Goal: Information Seeking & Learning: Learn about a topic

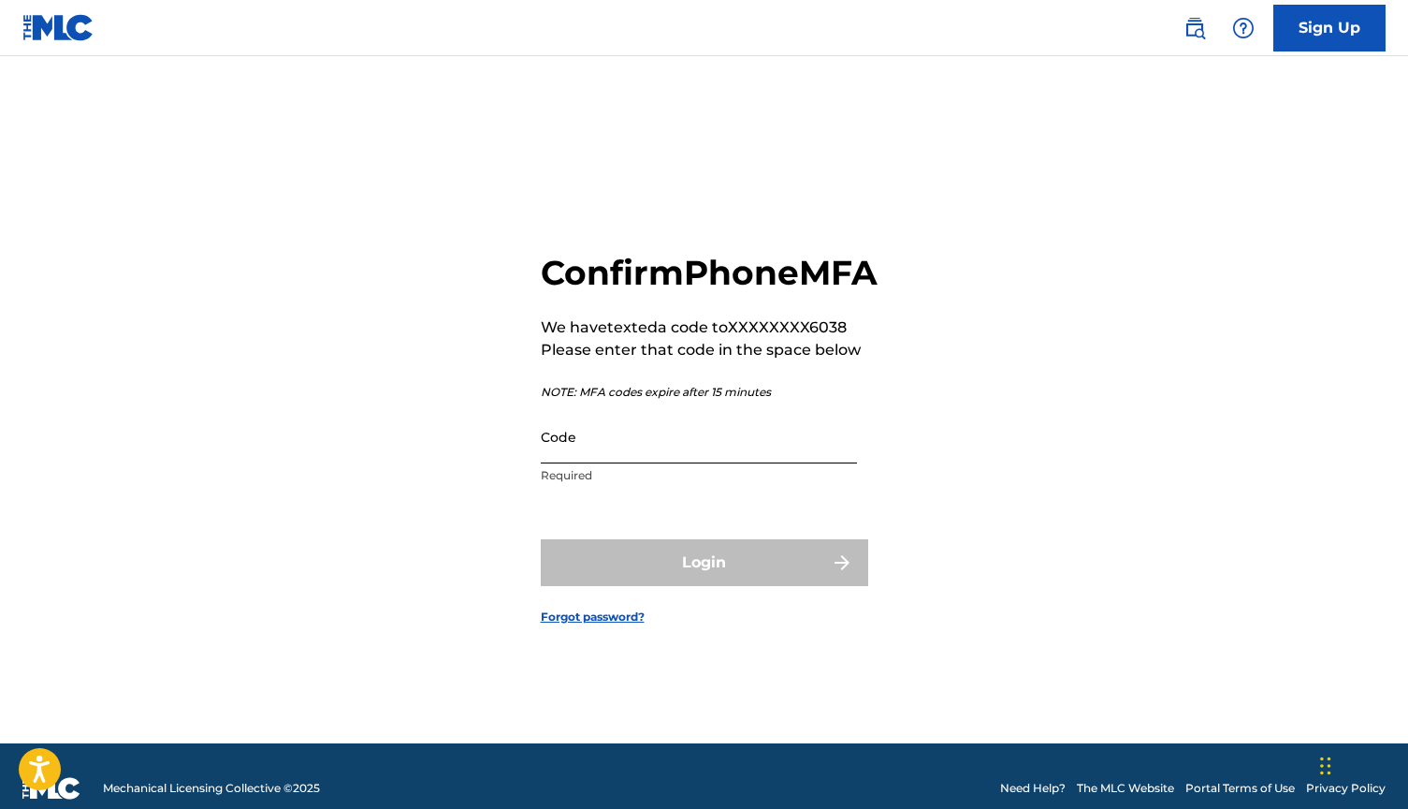
click at [610, 463] on input "Code" at bounding box center [699, 436] width 316 height 53
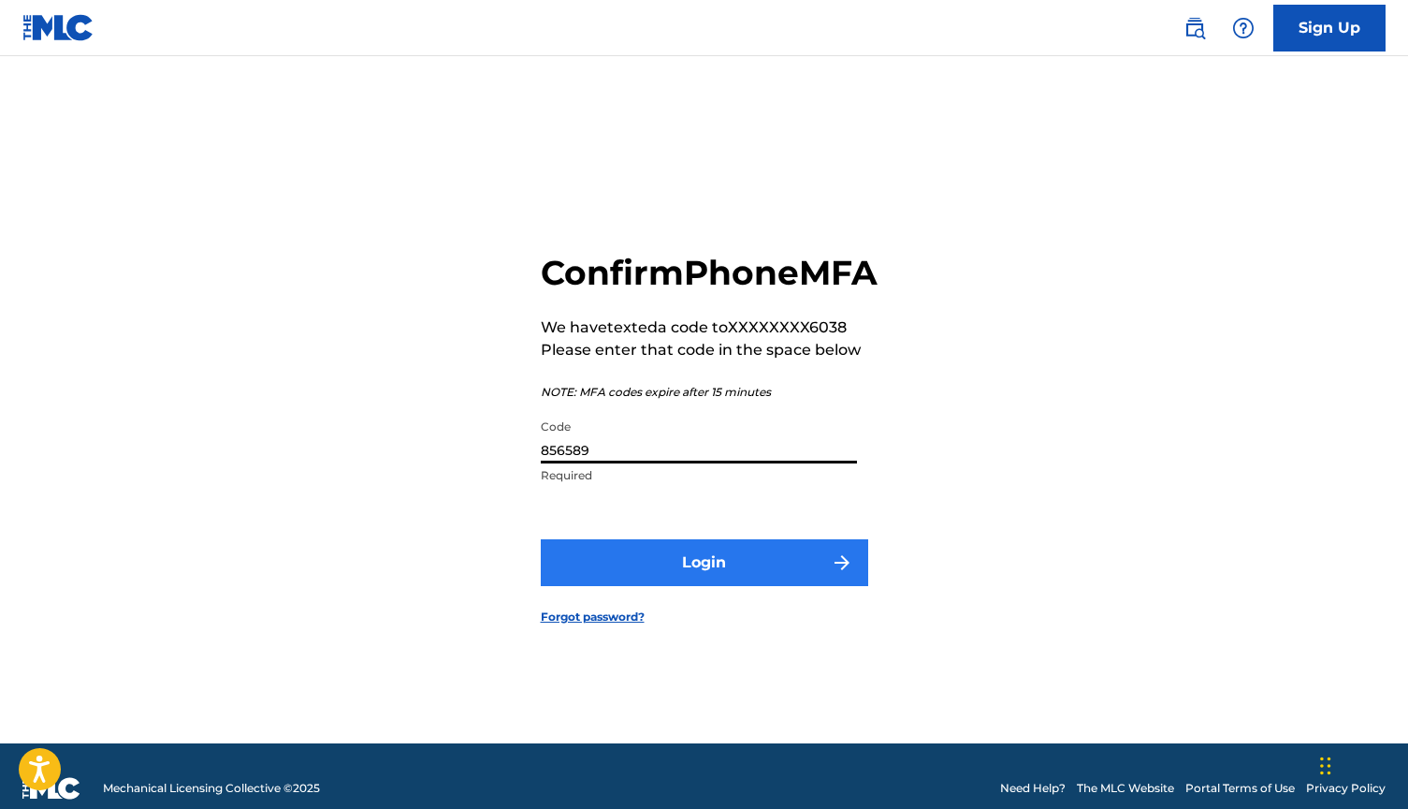
type input "856589"
click at [679, 579] on button "Login" at bounding box center [705, 562] width 328 height 47
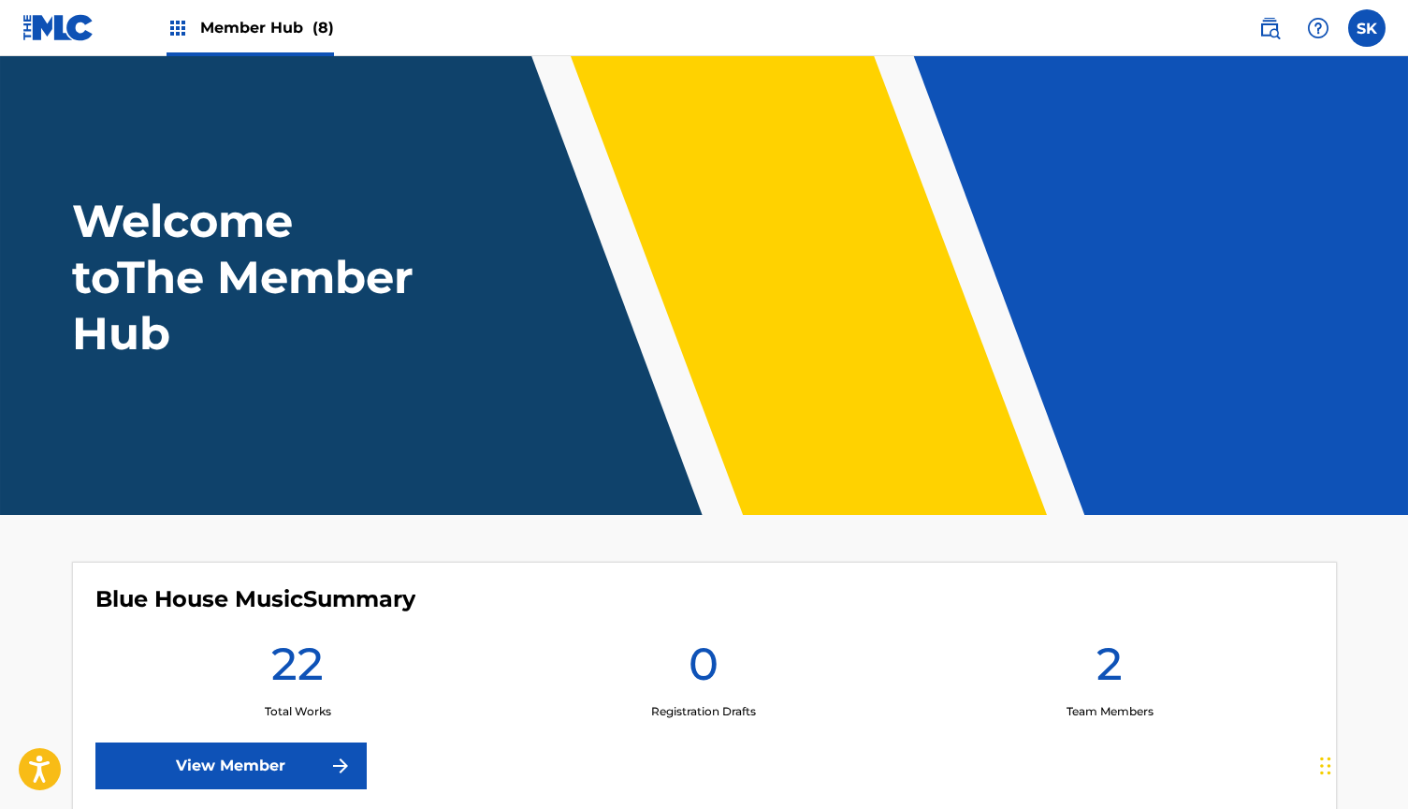
click at [295, 22] on span "Member Hub (8)" at bounding box center [267, 28] width 134 height 22
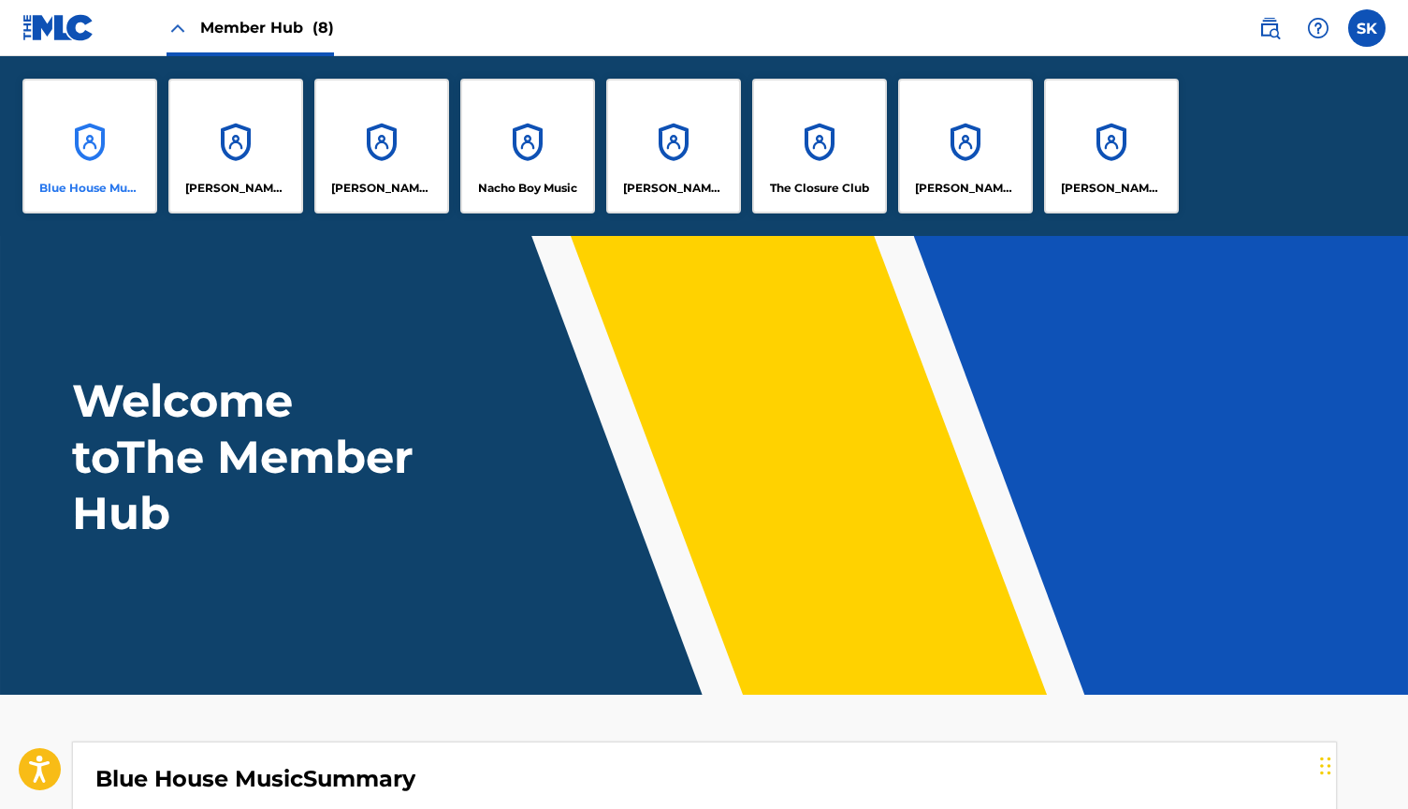
click at [80, 142] on div "Blue House Music" at bounding box center [89, 146] width 135 height 135
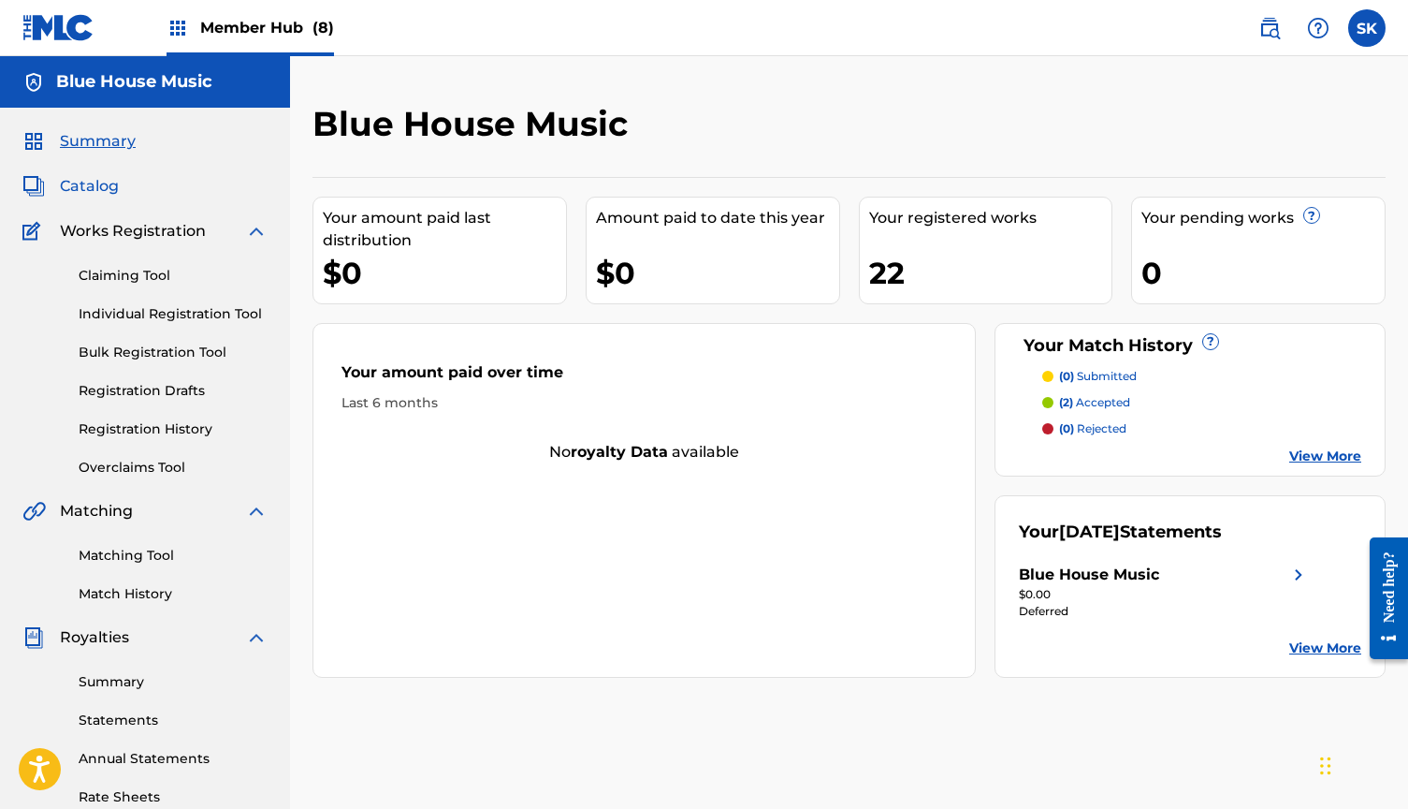
click at [96, 180] on span "Catalog" at bounding box center [89, 186] width 59 height 22
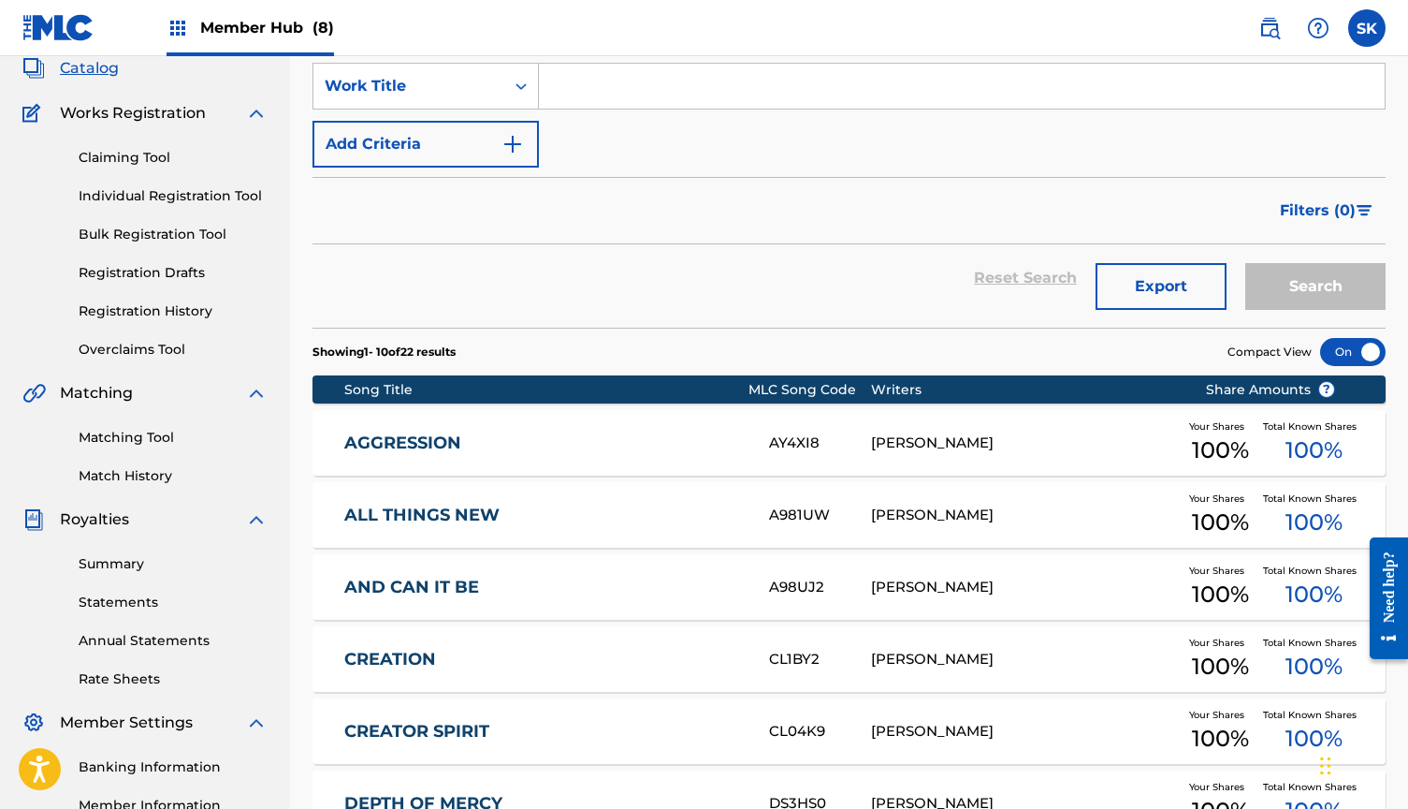
scroll to position [157, 0]
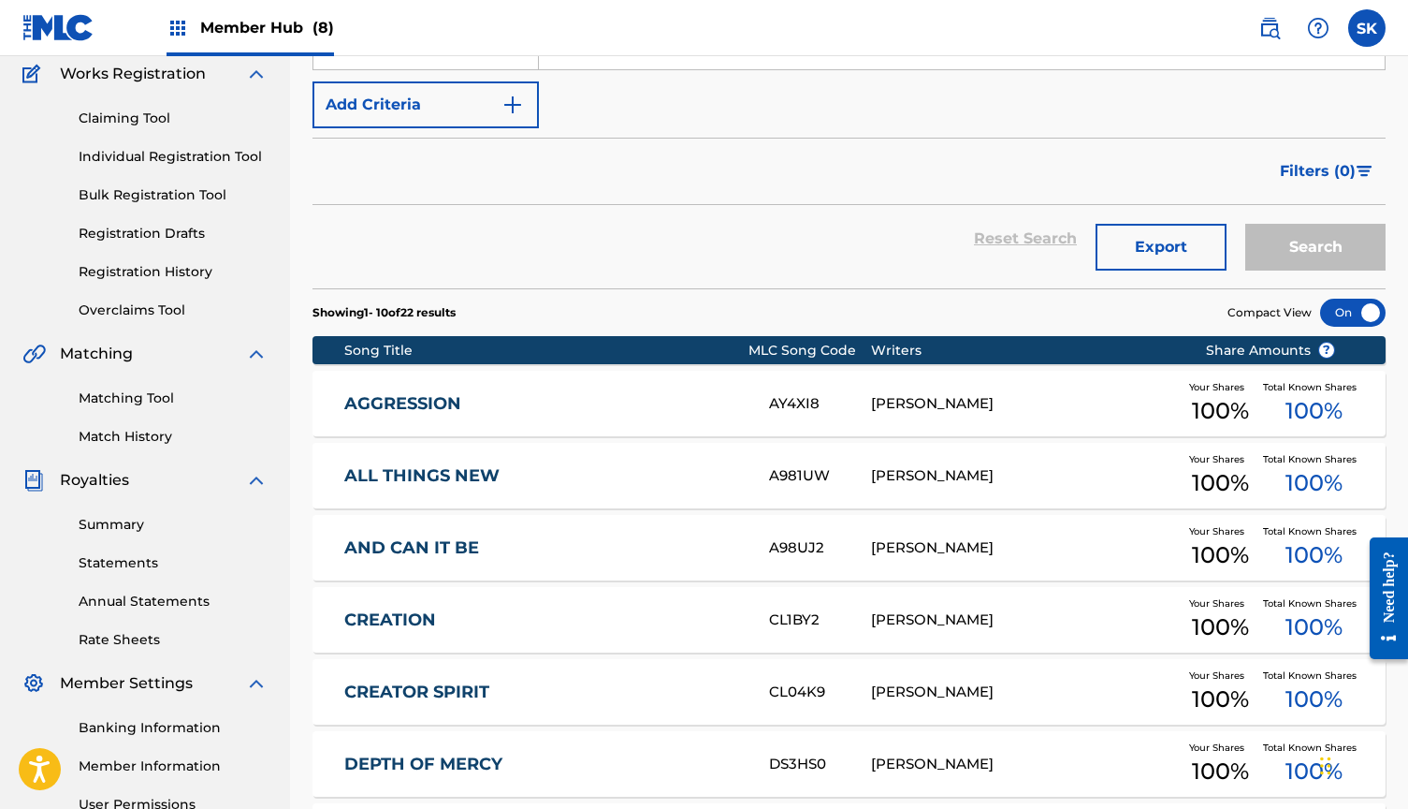
click at [504, 471] on link "ALL THINGS NEW" at bounding box center [544, 476] width 400 height 22
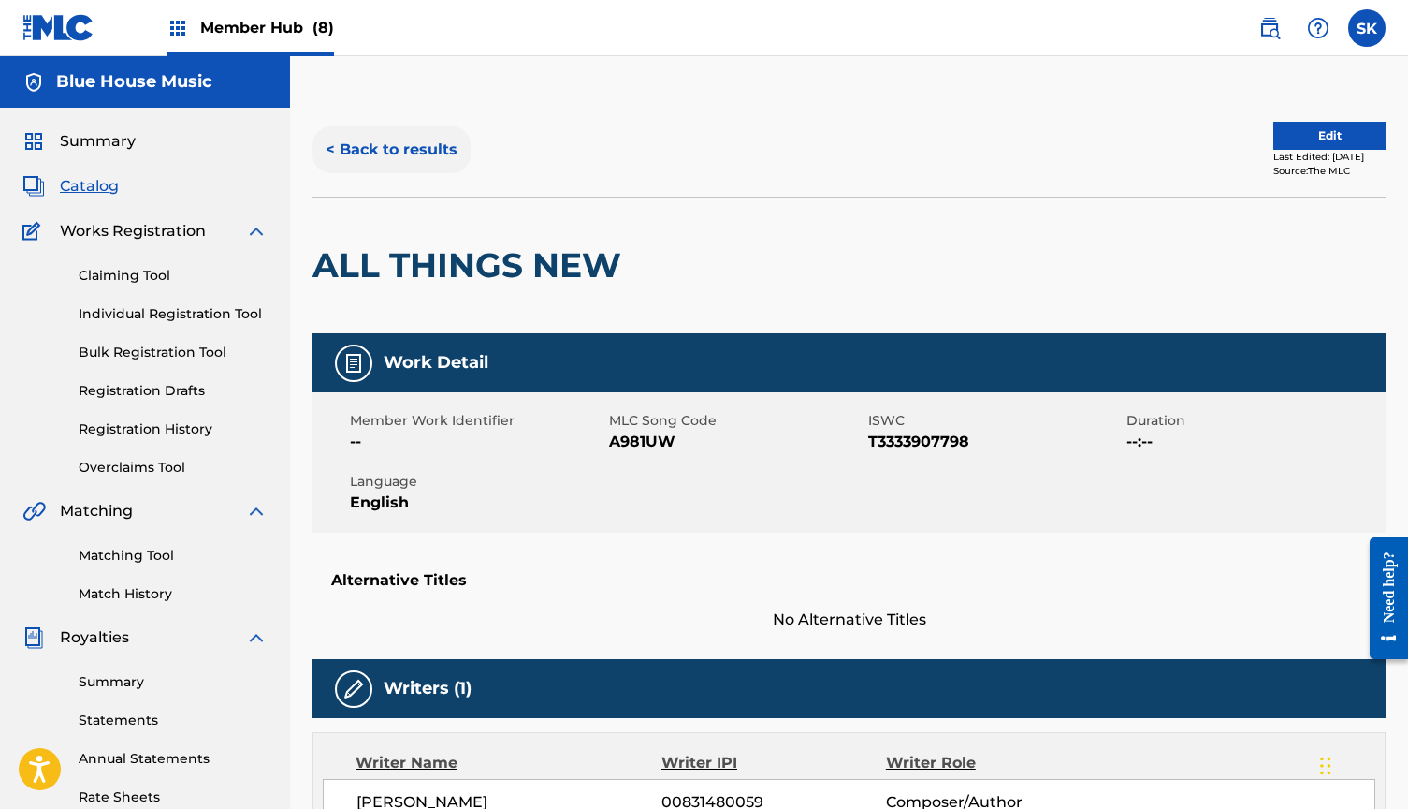
click at [430, 148] on button "< Back to results" at bounding box center [392, 149] width 158 height 47
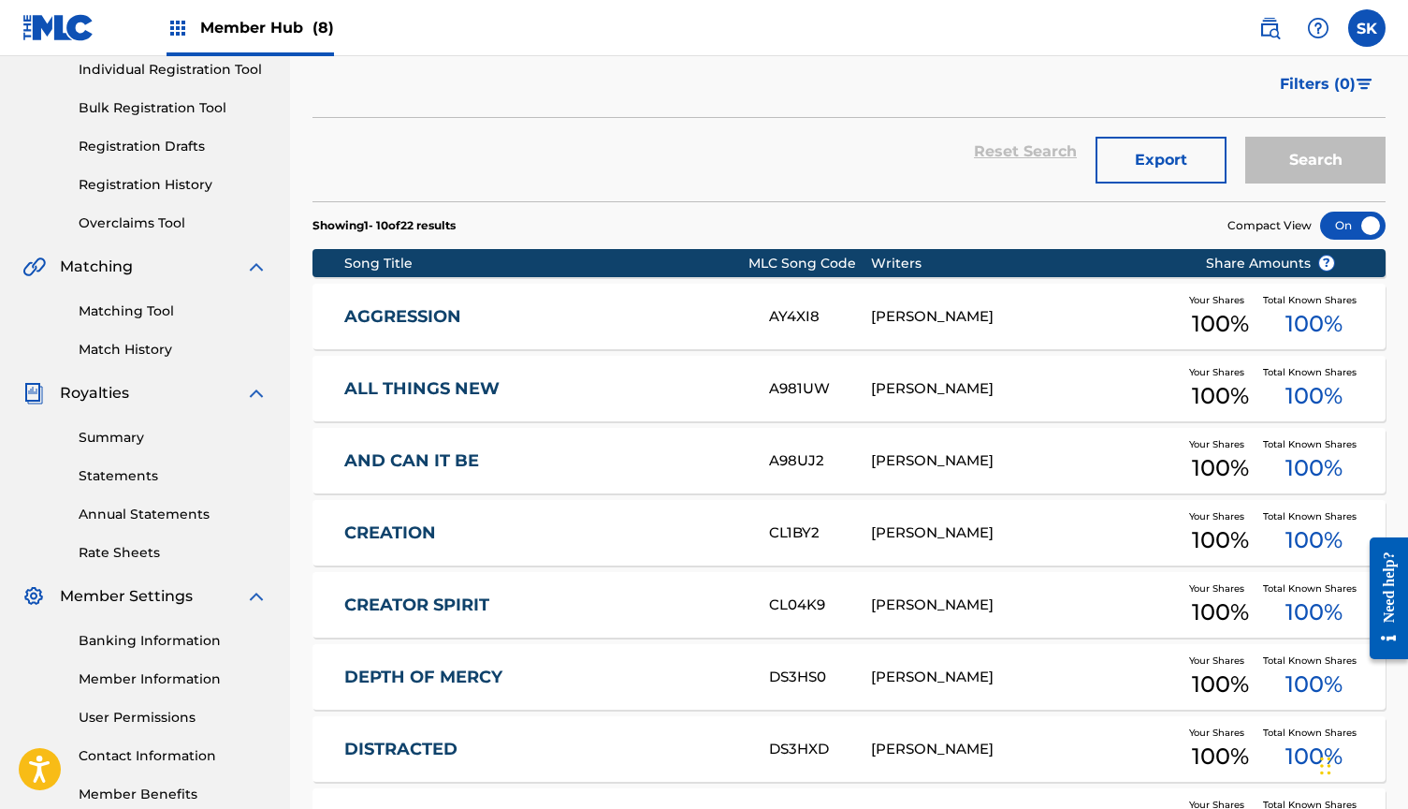
scroll to position [259, 0]
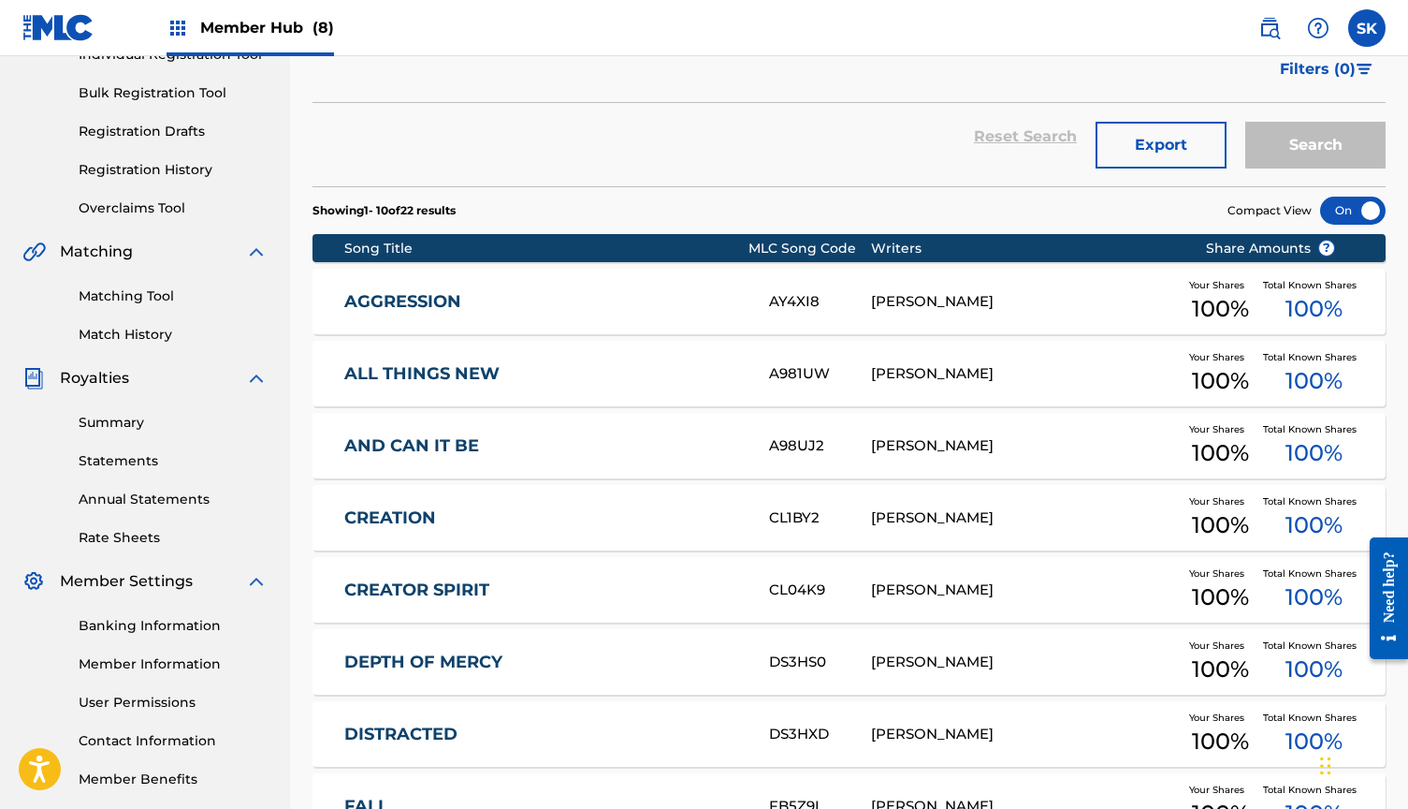
click at [486, 435] on link "AND CAN IT BE" at bounding box center [544, 446] width 400 height 22
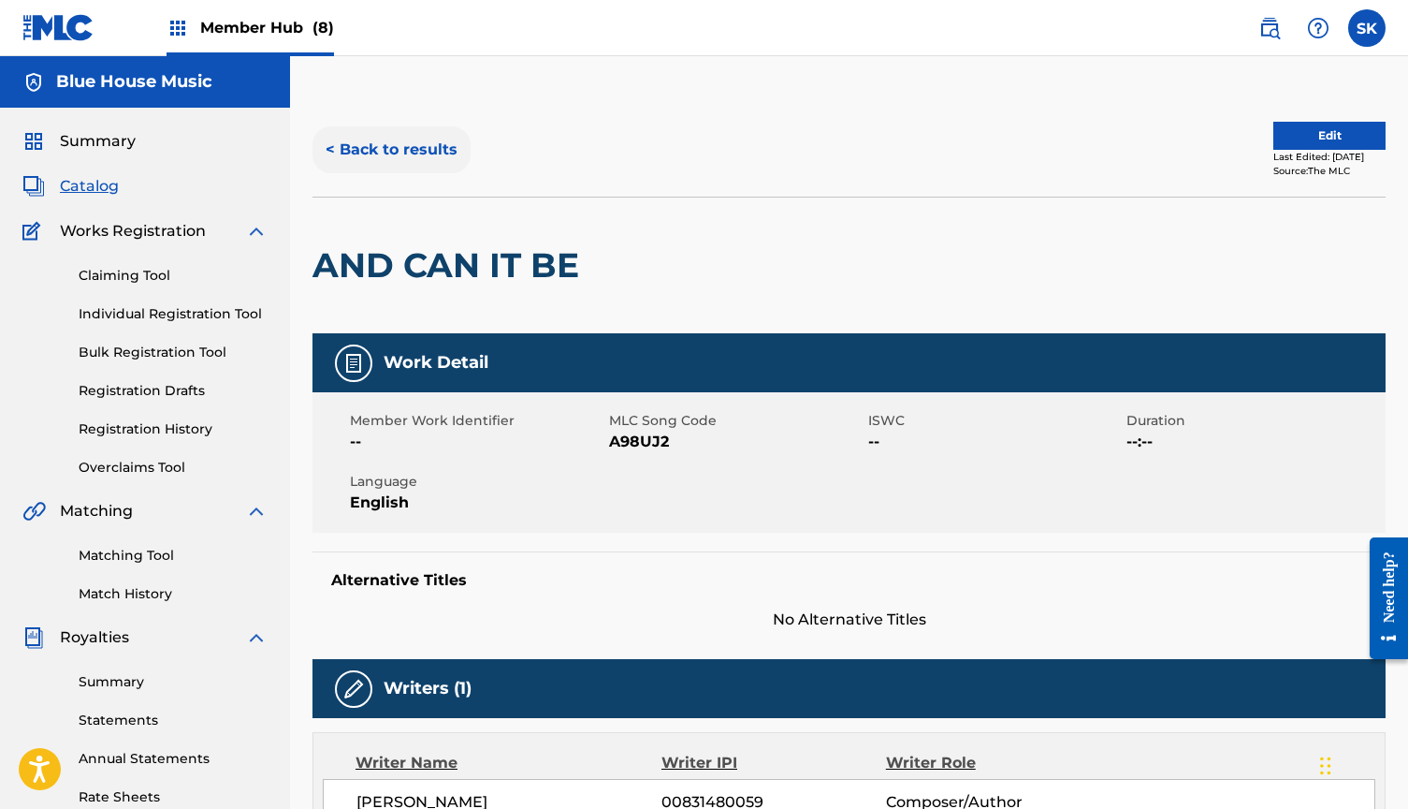
click at [418, 145] on button "< Back to results" at bounding box center [392, 149] width 158 height 47
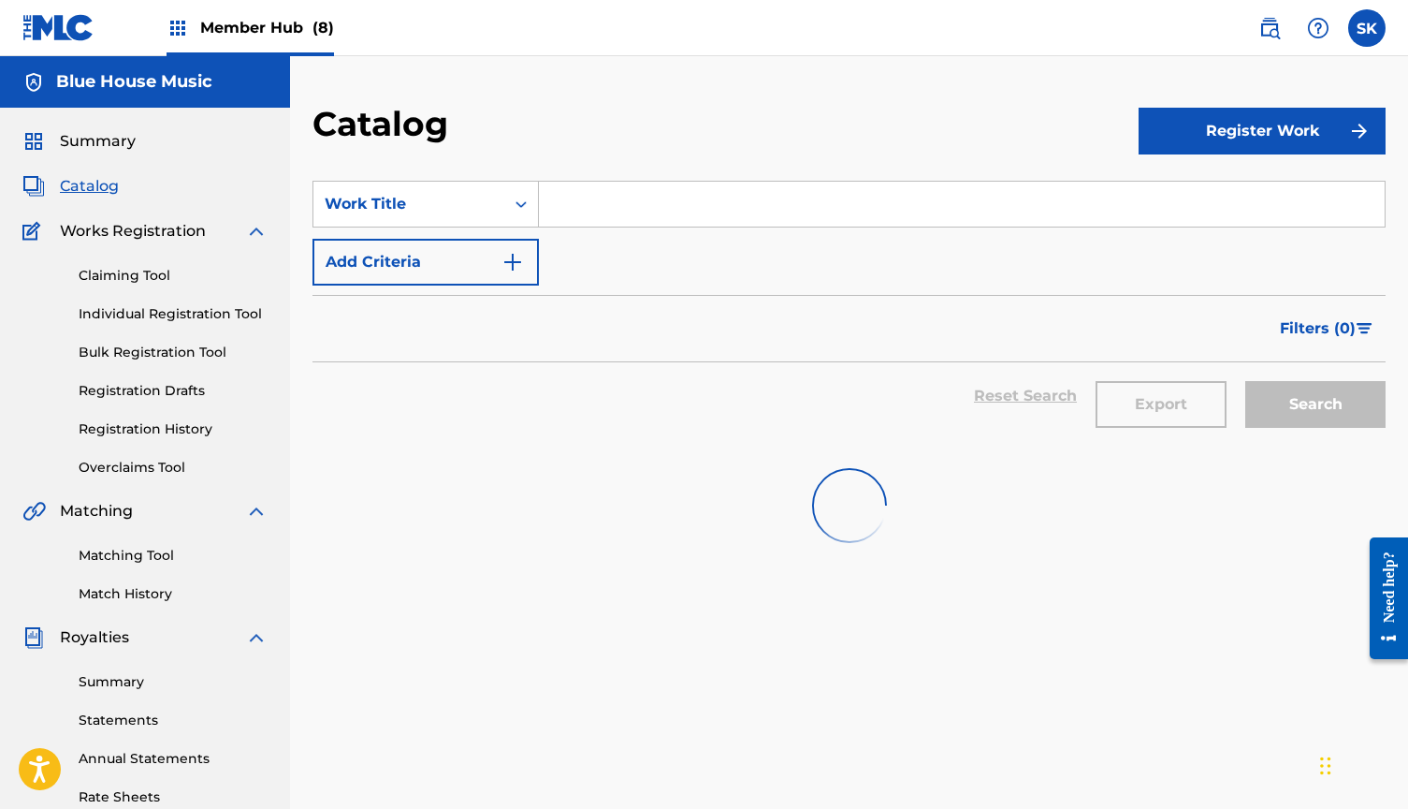
scroll to position [259, 0]
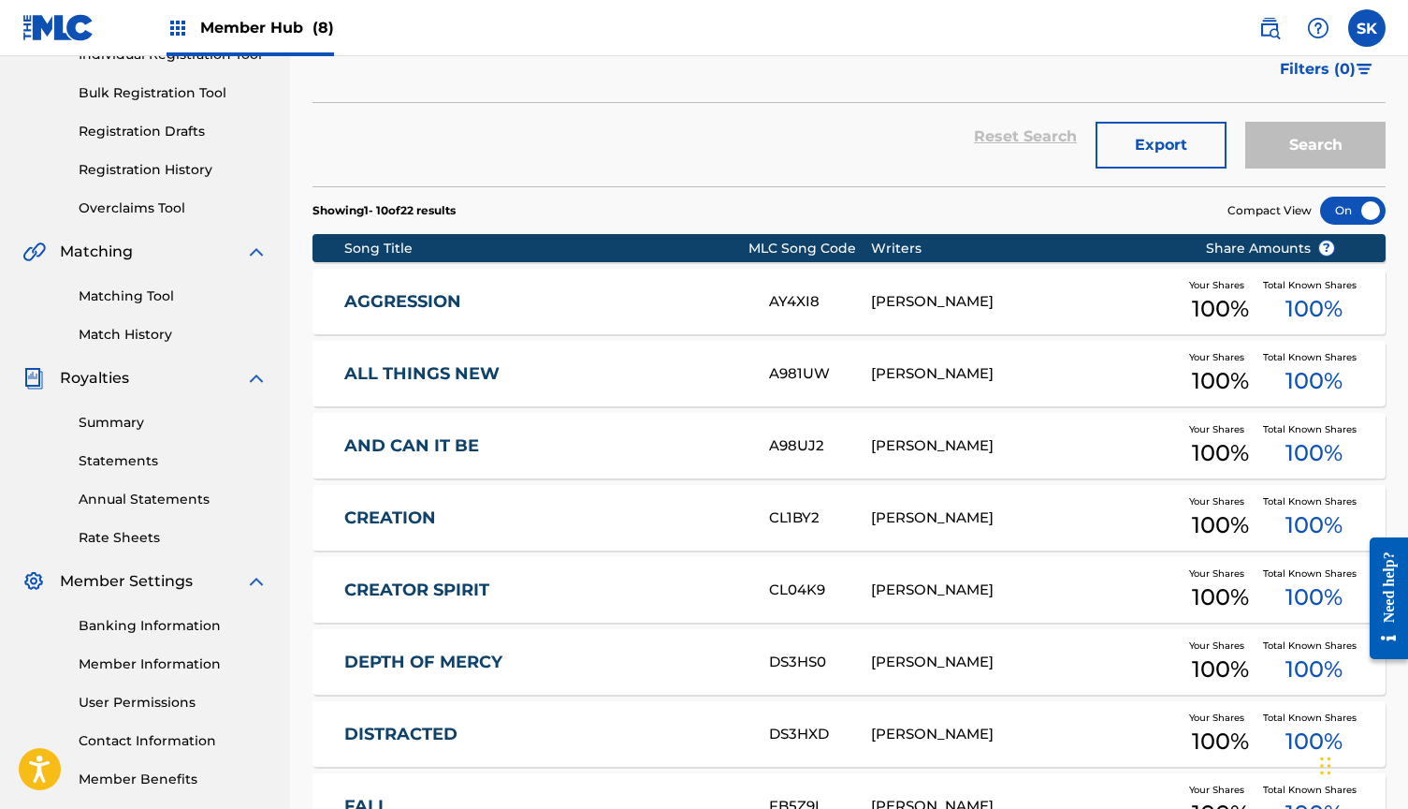
click at [410, 509] on link "CREATION" at bounding box center [544, 518] width 400 height 22
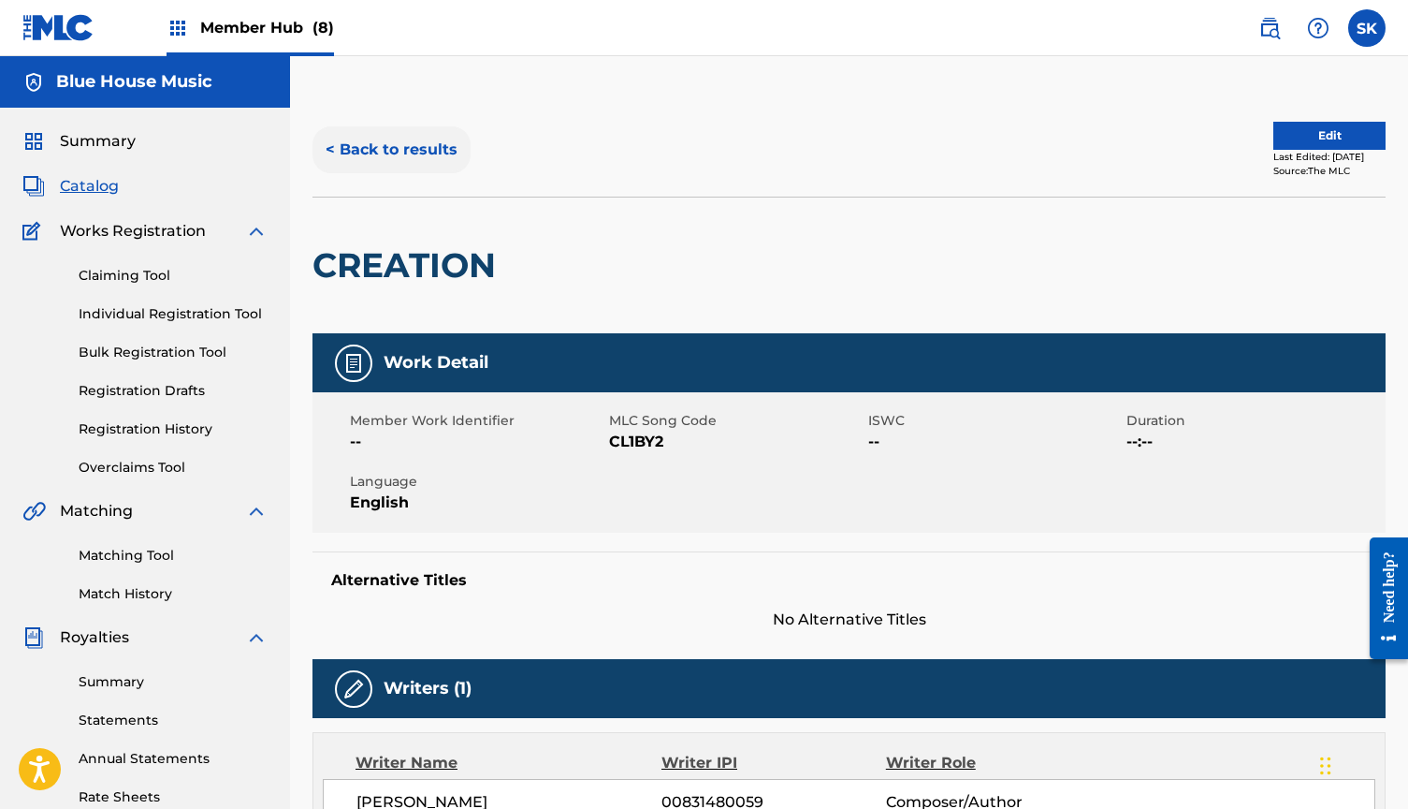
click at [376, 148] on button "< Back to results" at bounding box center [392, 149] width 158 height 47
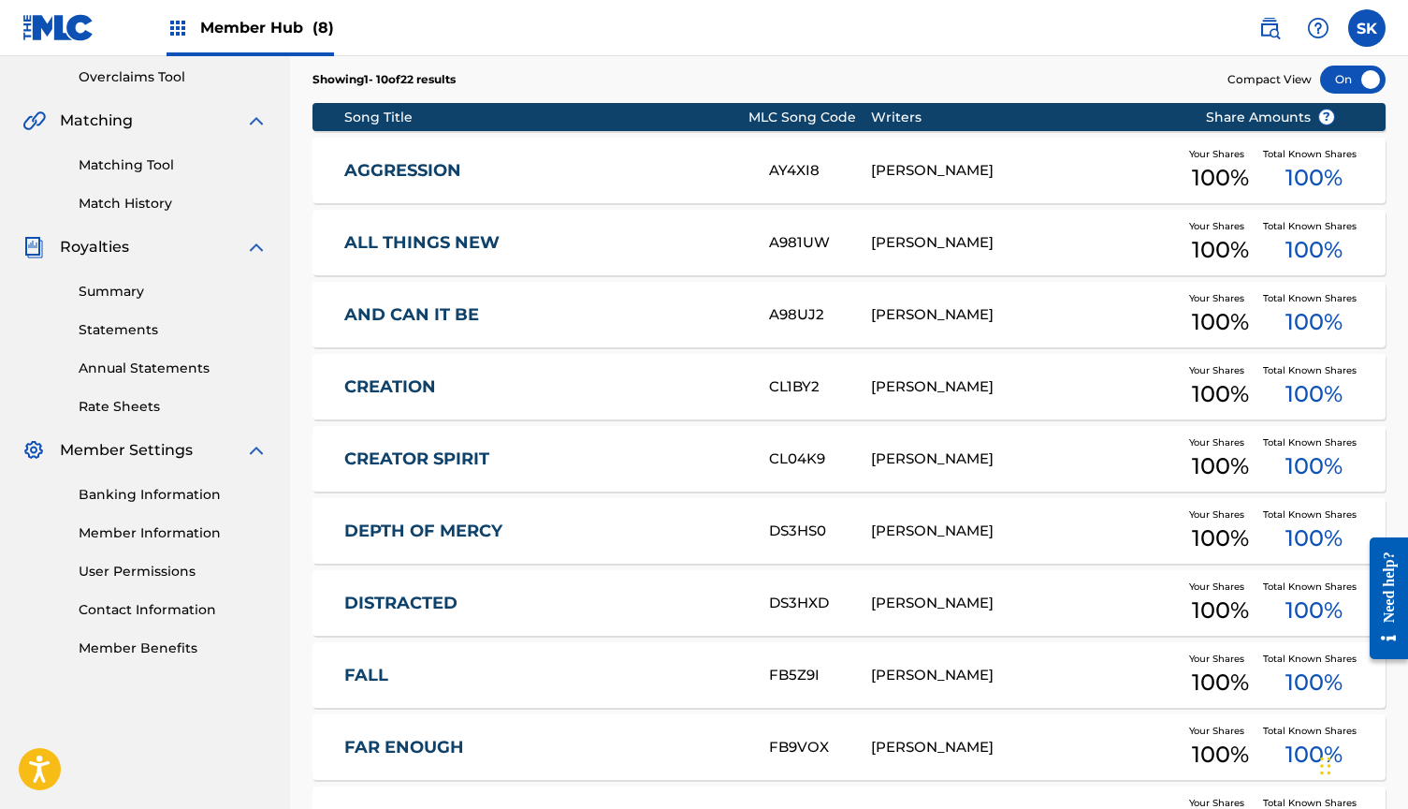
scroll to position [419, 0]
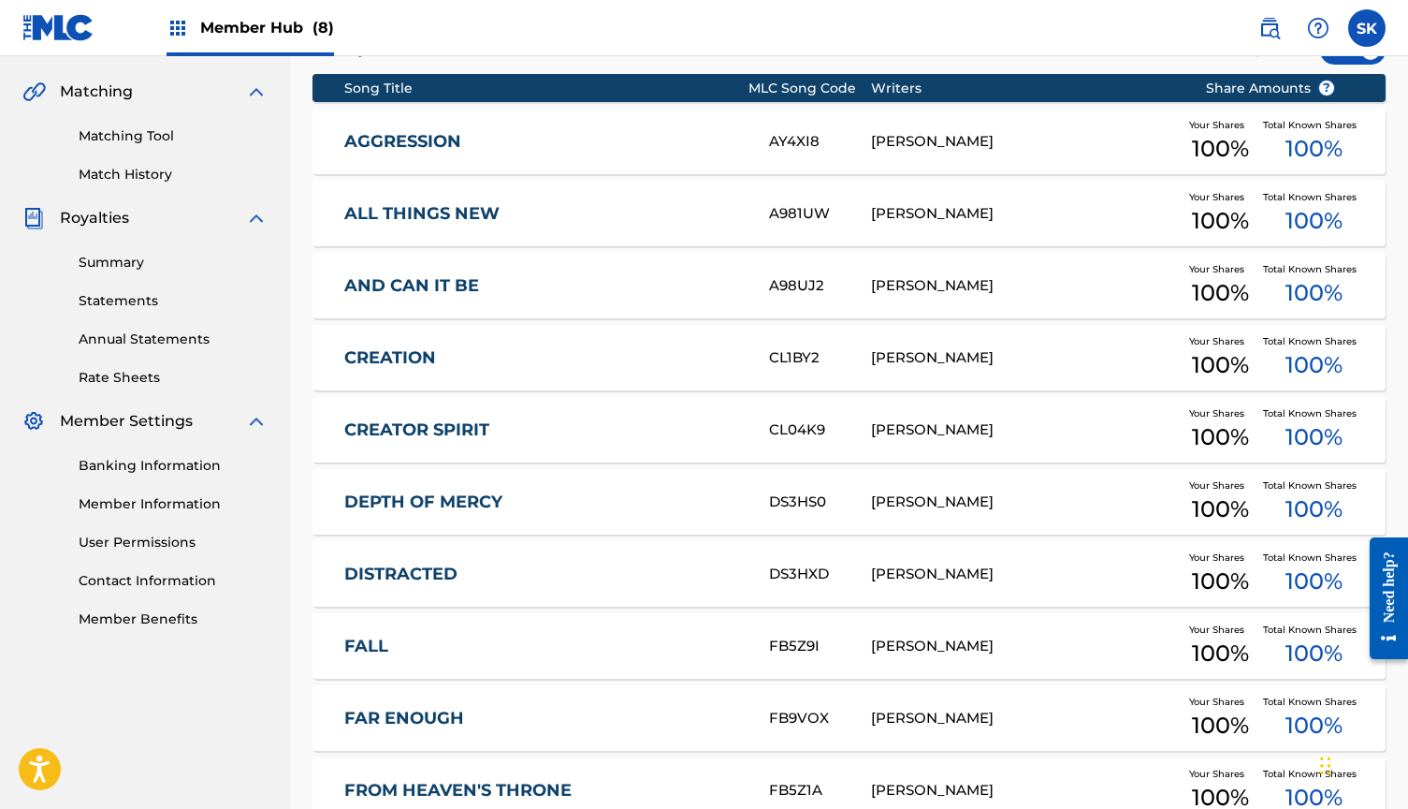
click at [393, 430] on link "CREATOR SPIRIT" at bounding box center [544, 430] width 400 height 22
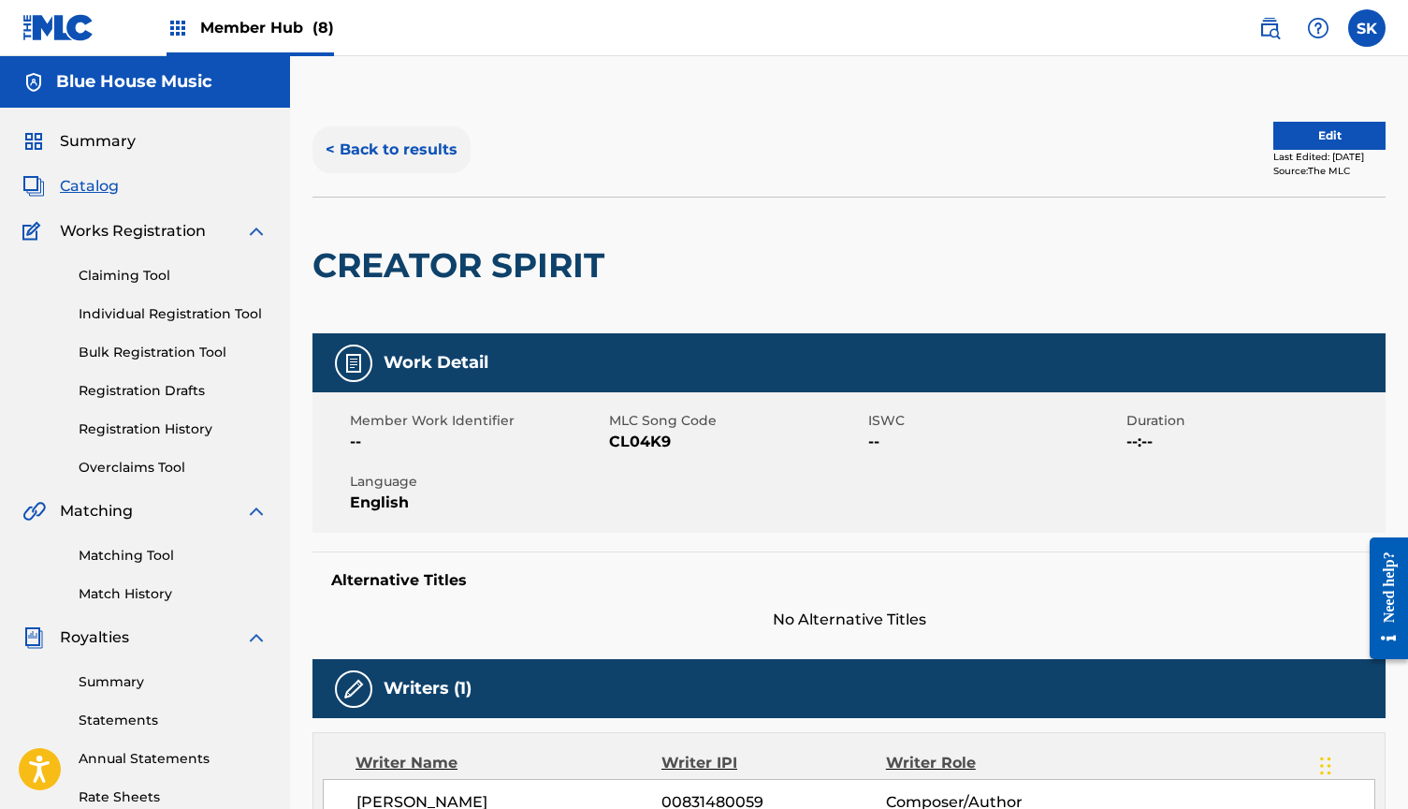
click at [396, 150] on button "< Back to results" at bounding box center [392, 149] width 158 height 47
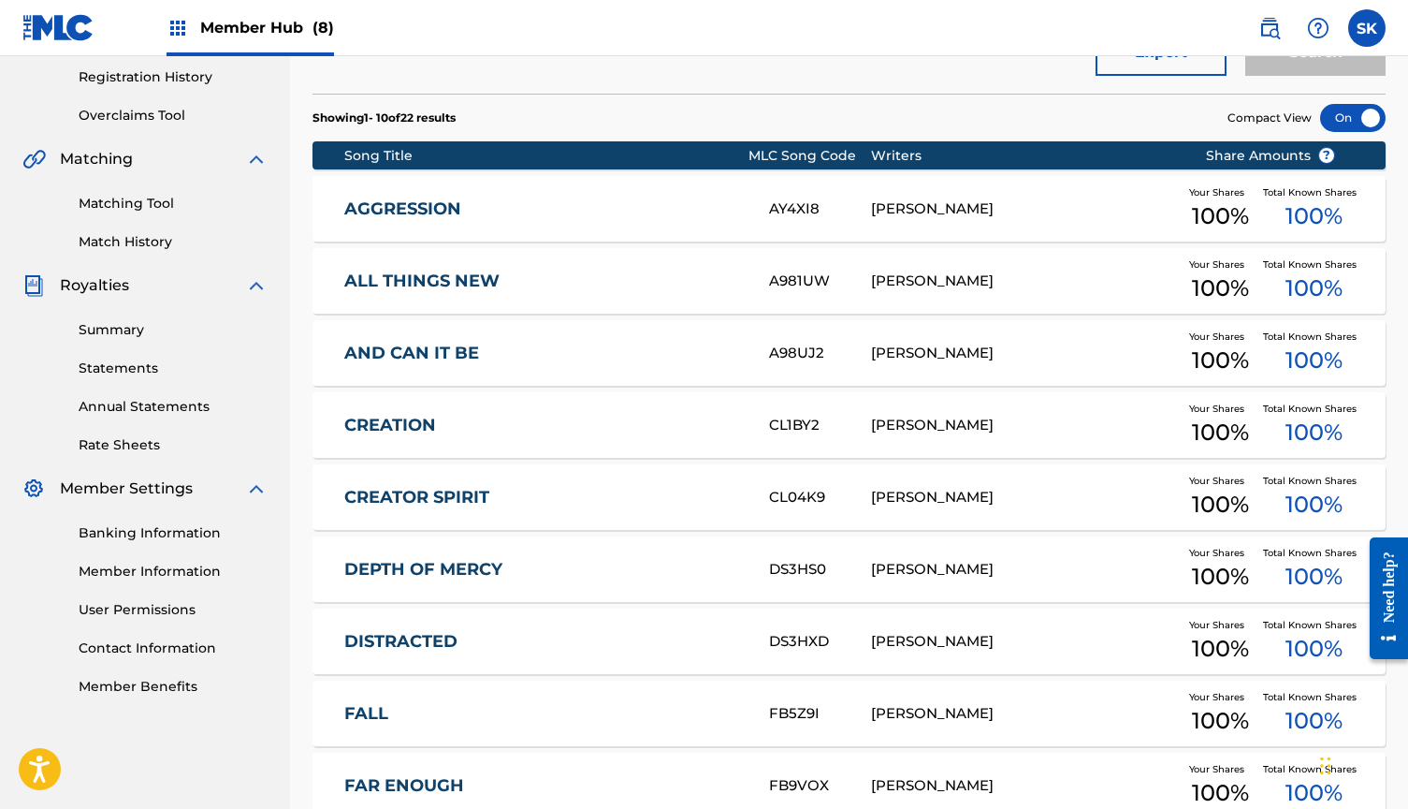
click at [404, 569] on link "DEPTH OF MERCY" at bounding box center [544, 570] width 400 height 22
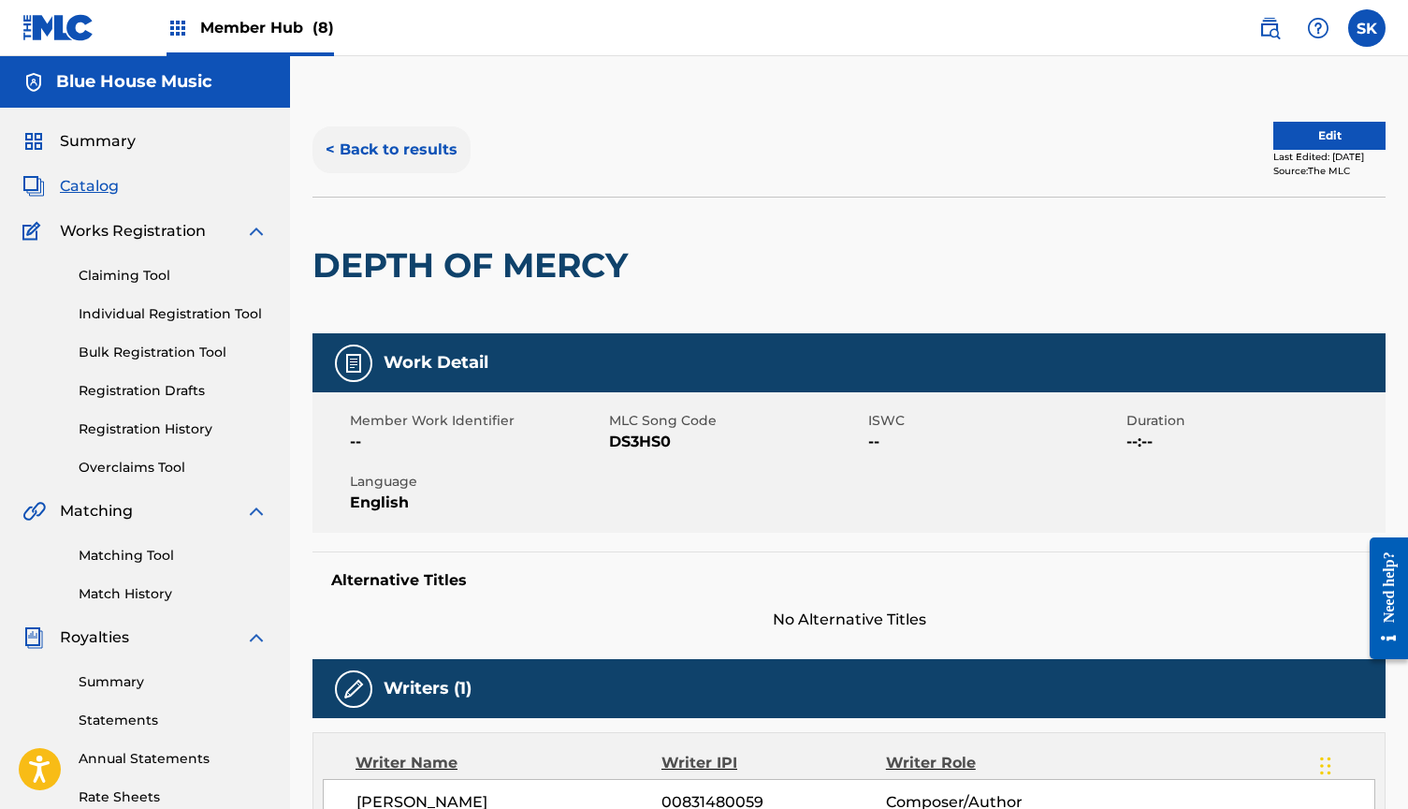
click at [396, 154] on button "< Back to results" at bounding box center [392, 149] width 158 height 47
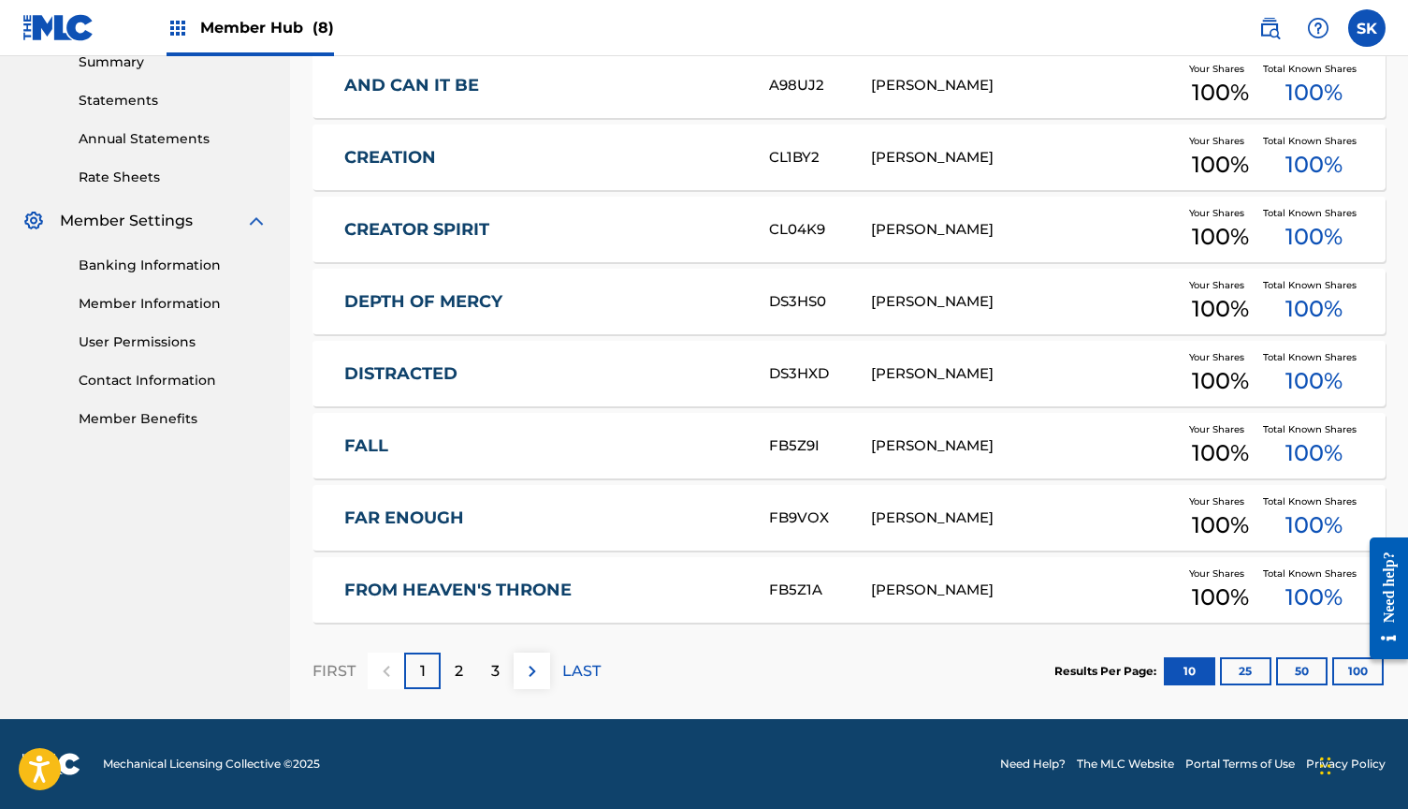
scroll to position [620, 0]
click at [1356, 665] on div at bounding box center [1382, 598] width 52 height 160
click at [1348, 674] on button "100" at bounding box center [1358, 671] width 51 height 28
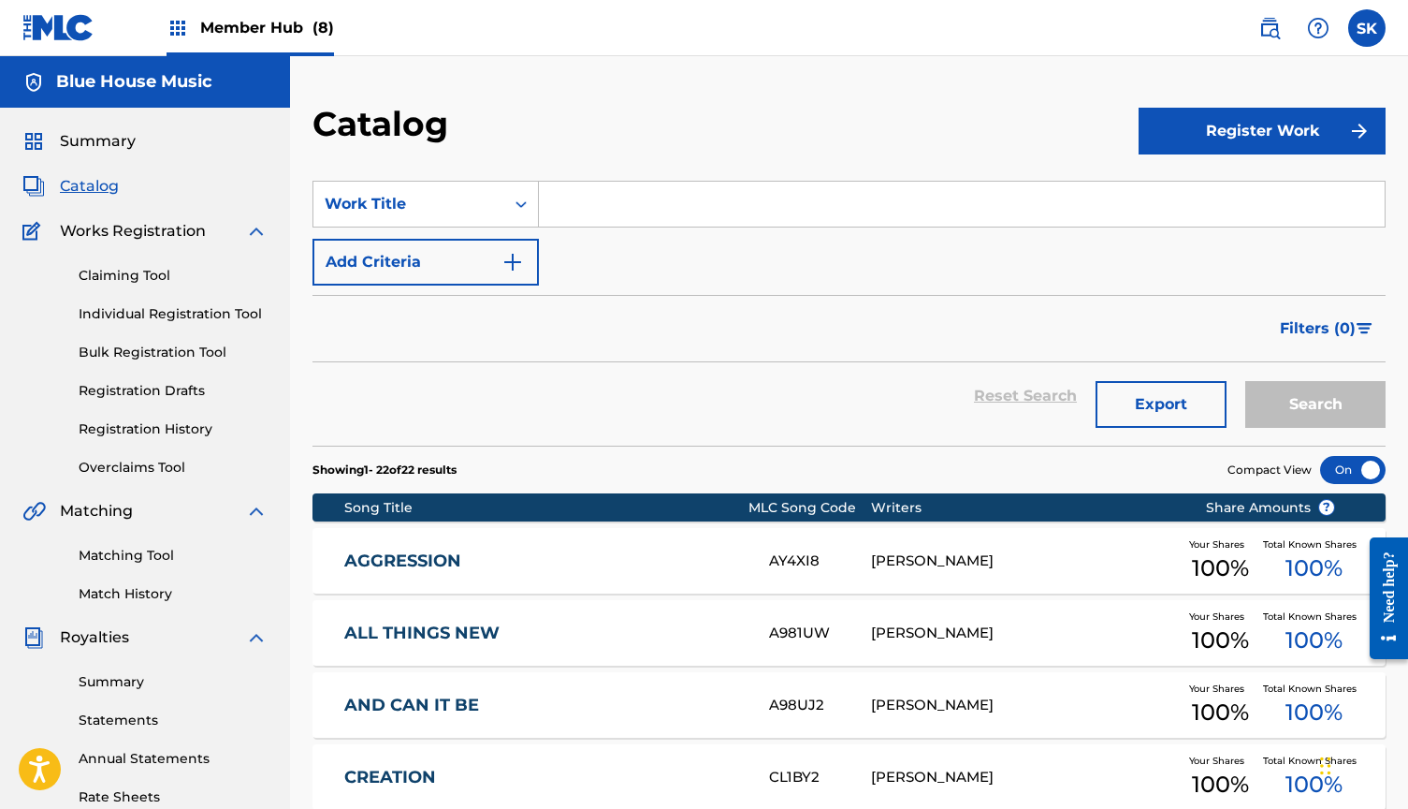
scroll to position [0, 0]
